Goal: Transaction & Acquisition: Purchase product/service

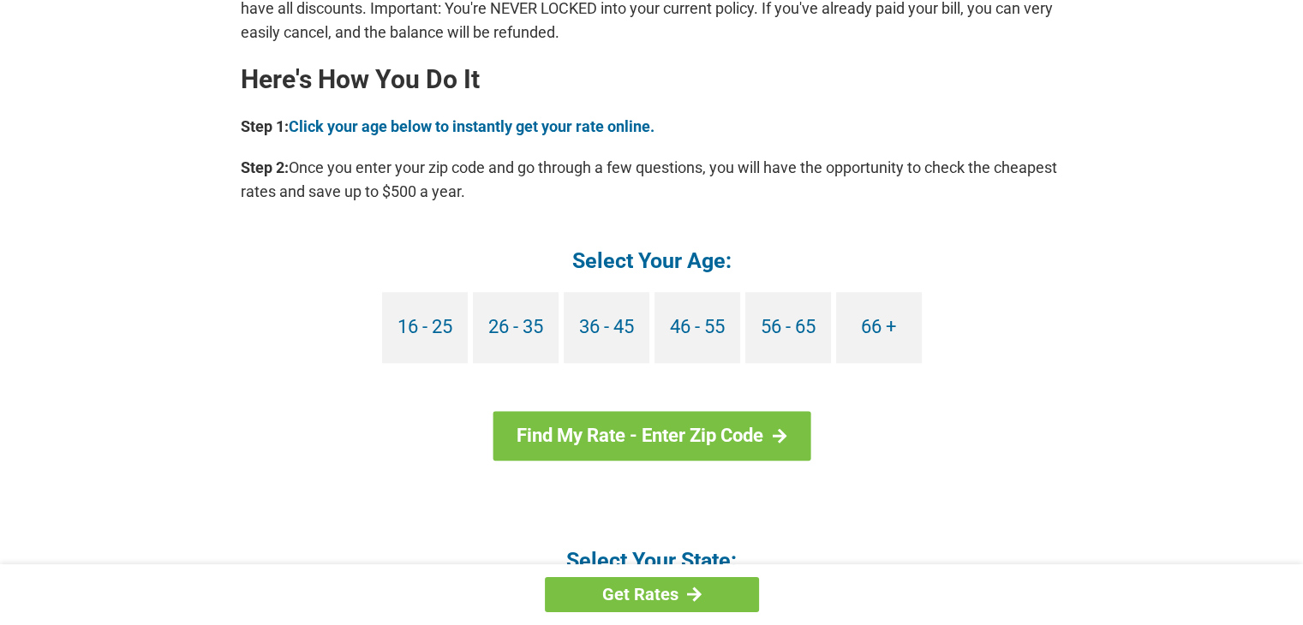
scroll to position [1542, 0]
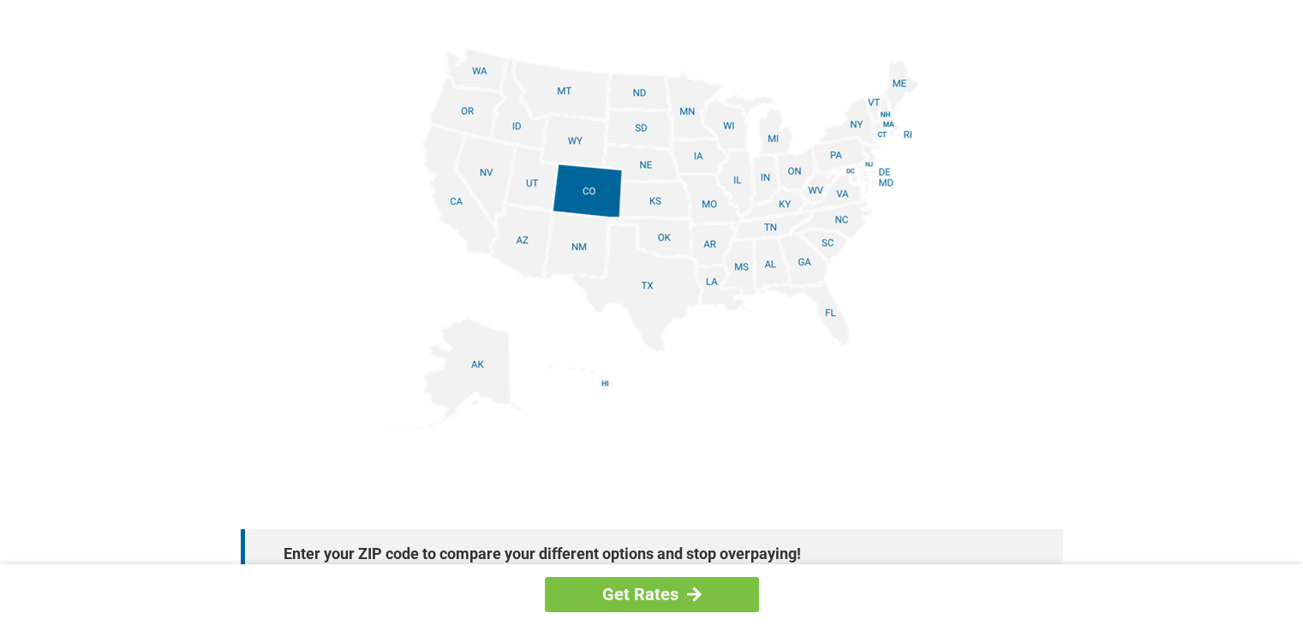
scroll to position [2141, 0]
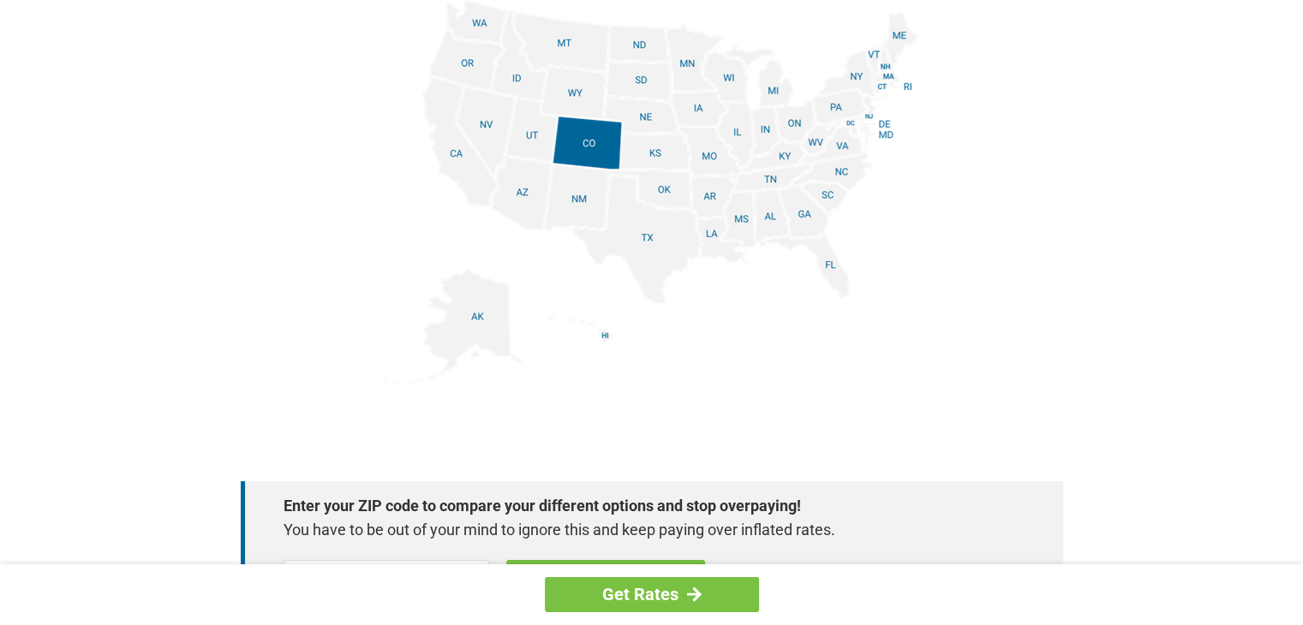
click at [826, 261] on img at bounding box center [652, 192] width 534 height 386
